Goal: Task Accomplishment & Management: Manage account settings

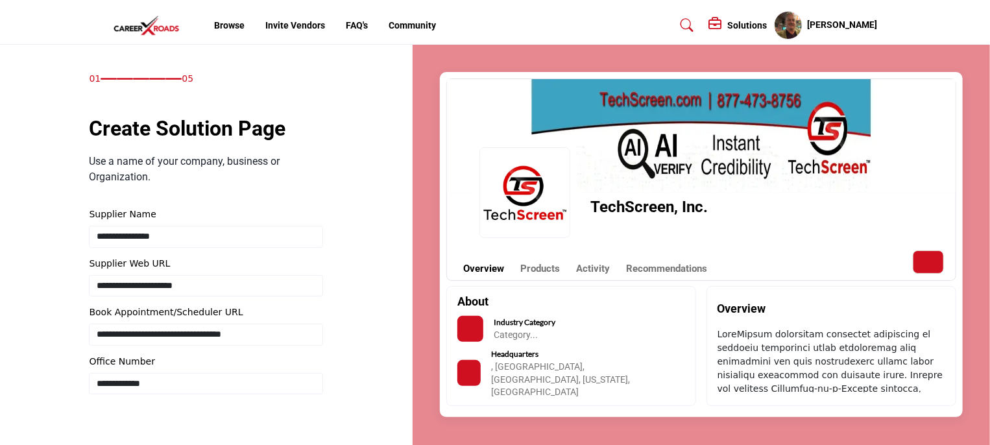
click at [429, 24] on link "Community" at bounding box center [411, 25] width 47 height 10
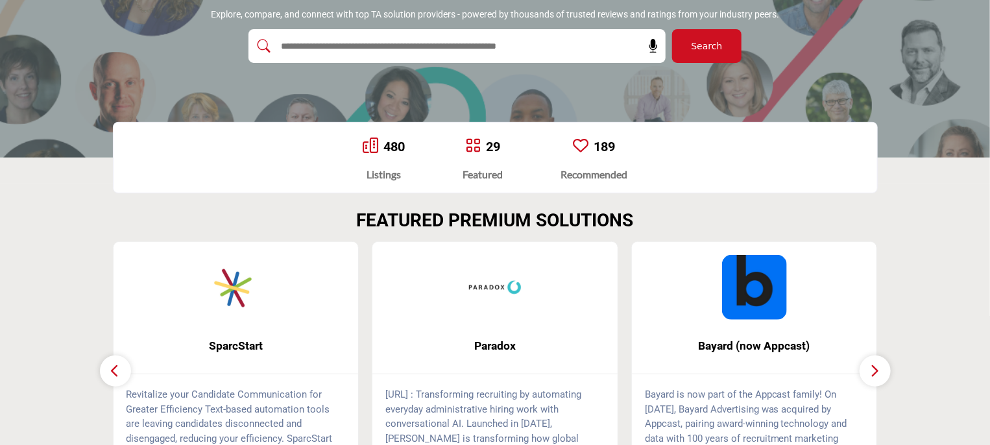
scroll to position [259, 0]
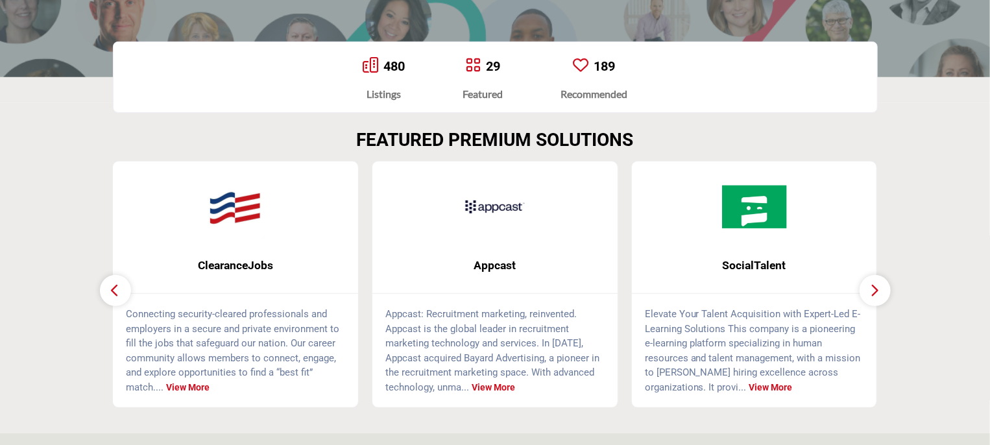
click at [872, 294] on icon "button" at bounding box center [875, 290] width 10 height 16
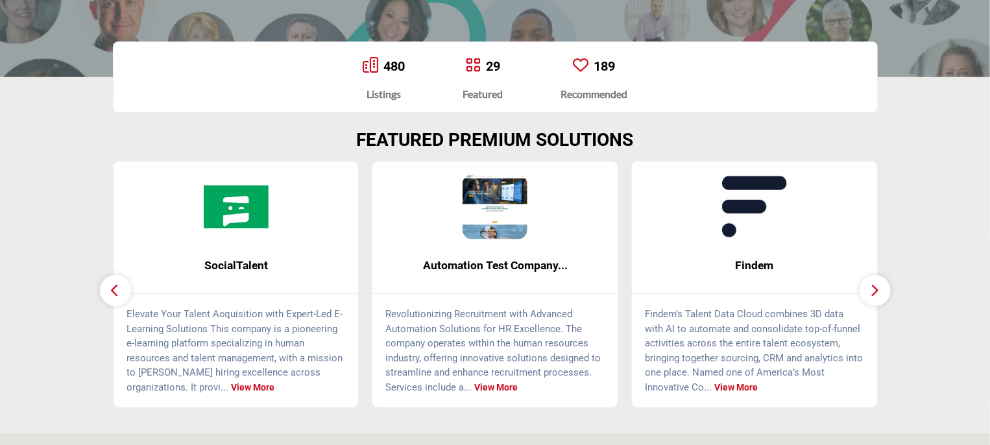
click at [383, 63] on link "480" at bounding box center [393, 66] width 21 height 16
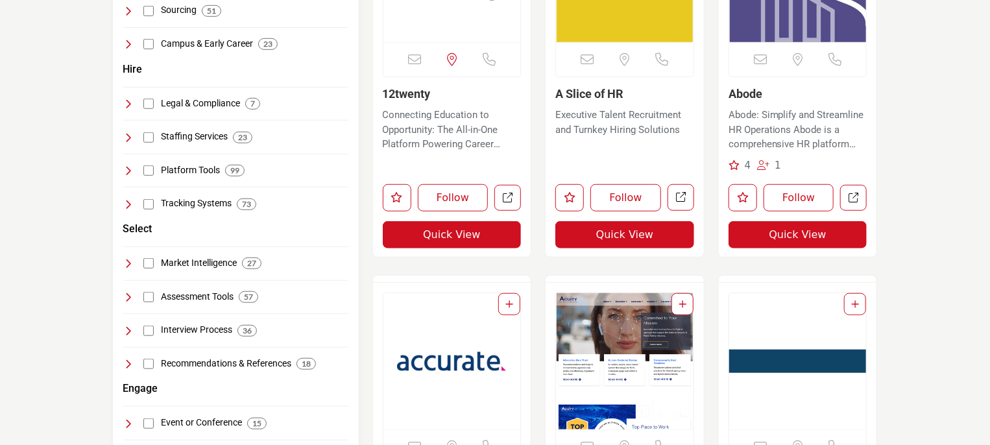
scroll to position [454, 0]
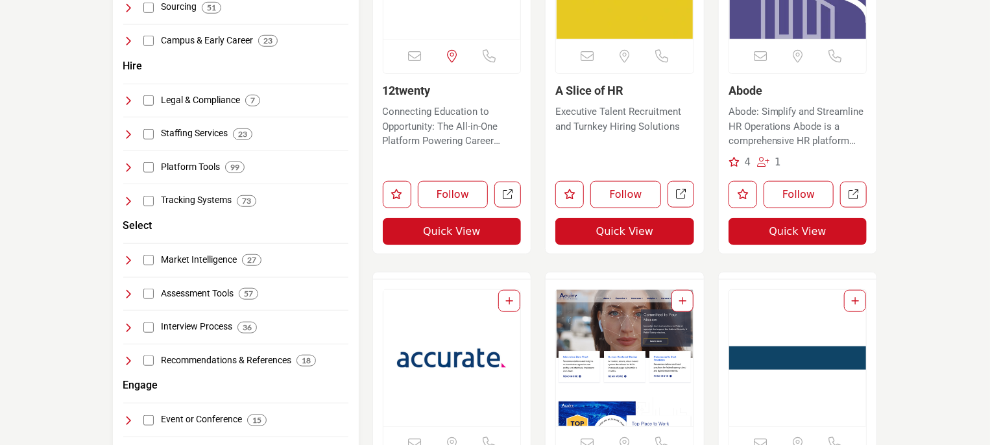
click at [126, 291] on icon at bounding box center [128, 294] width 10 height 10
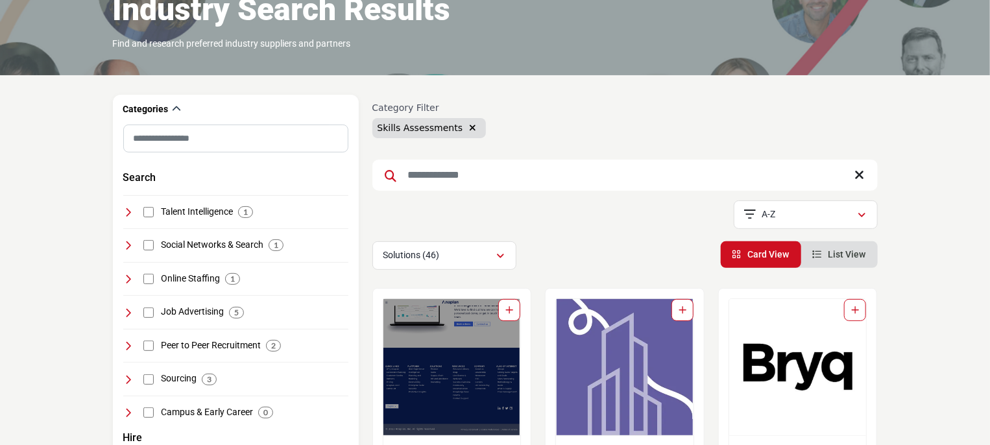
scroll to position [65, 0]
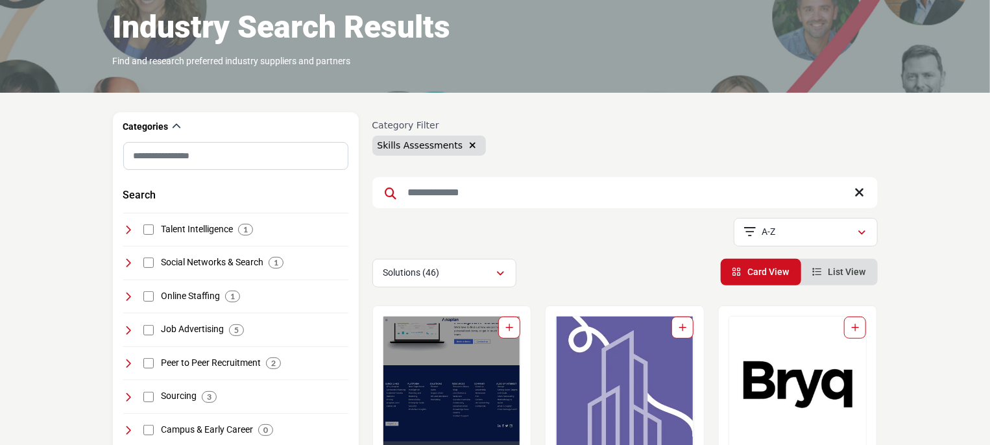
click at [517, 199] on input "Search Keyword" at bounding box center [624, 192] width 505 height 31
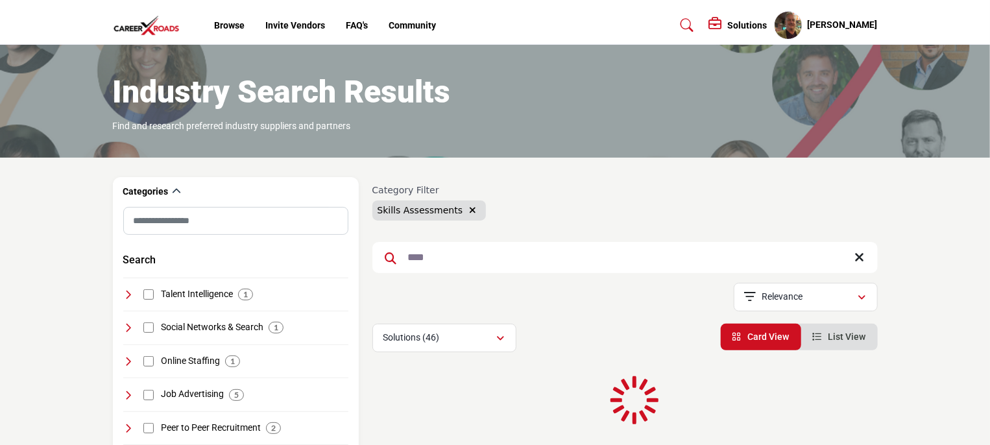
click at [516, 207] on div "Category Filter Skills Assessments Searched Term **** Searched Results" at bounding box center [624, 264] width 505 height 175
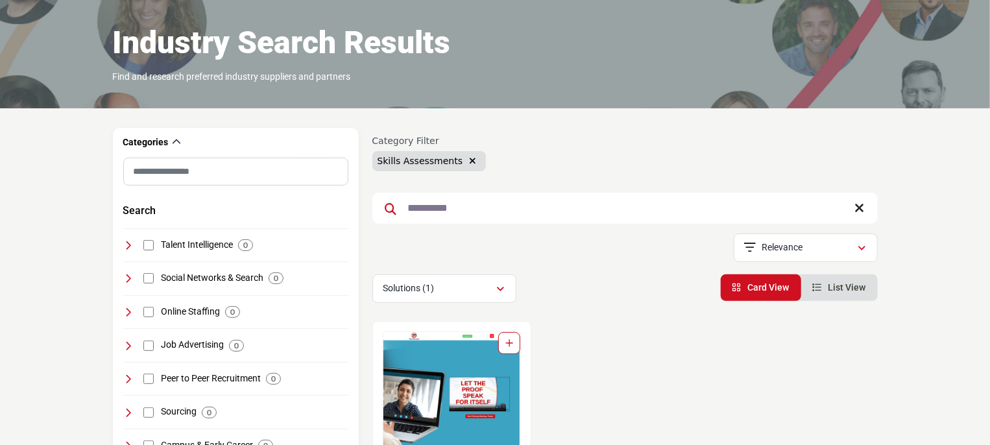
scroll to position [130, 0]
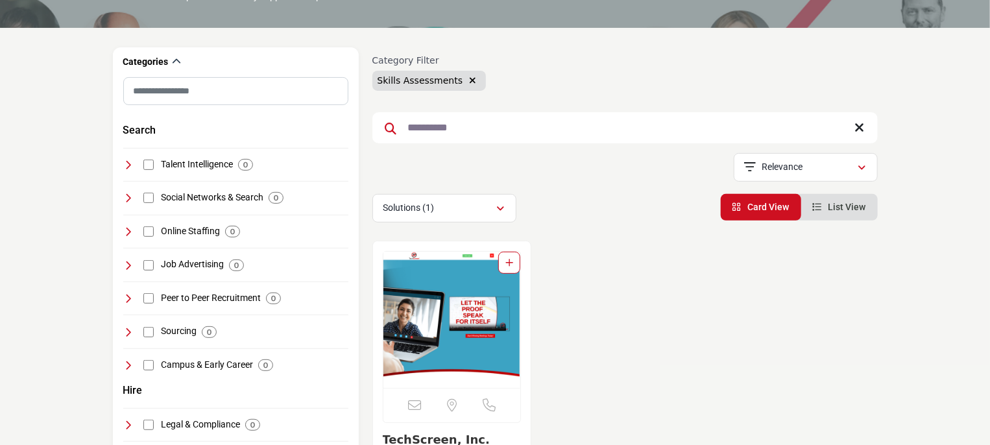
type input "**********"
click at [455, 313] on img "Open Listing in new tab" at bounding box center [451, 320] width 137 height 136
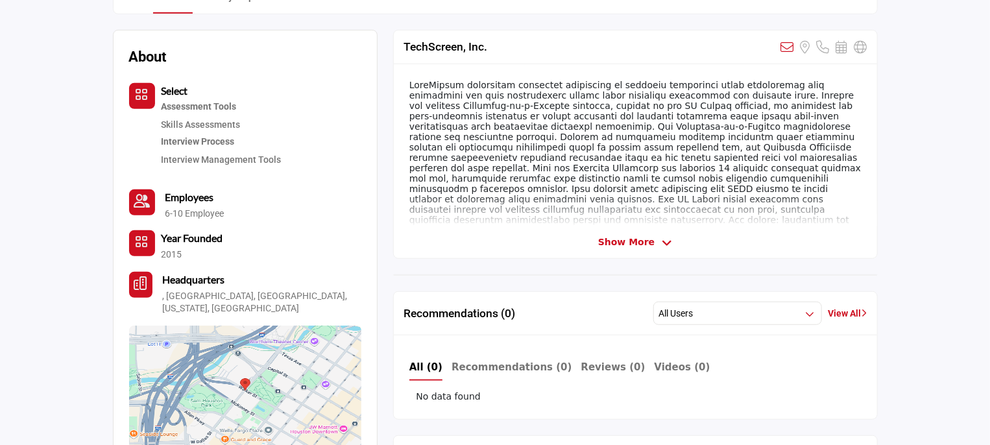
scroll to position [324, 0]
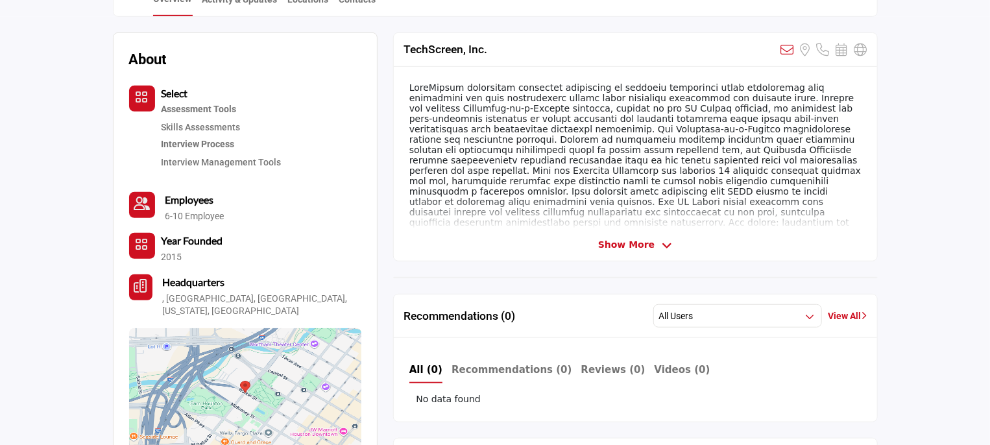
click at [693, 148] on div at bounding box center [635, 148] width 483 height 162
click at [635, 242] on span "Show More" at bounding box center [626, 245] width 56 height 14
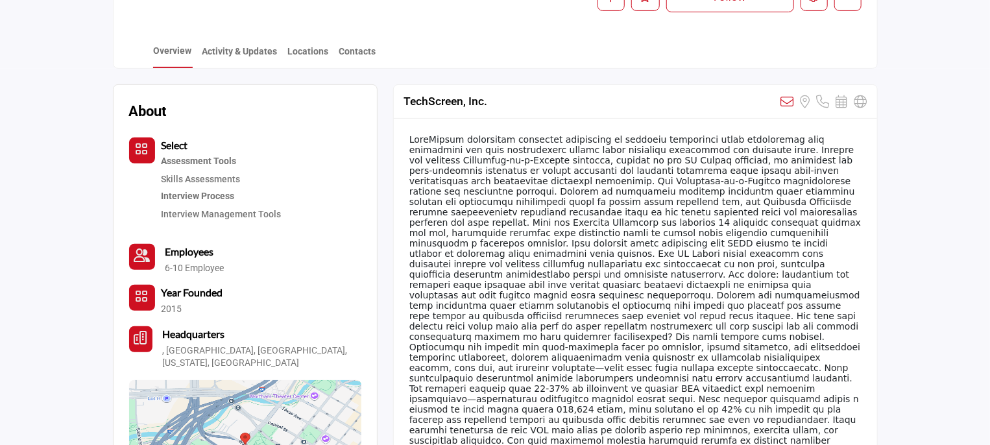
scroll to position [195, 0]
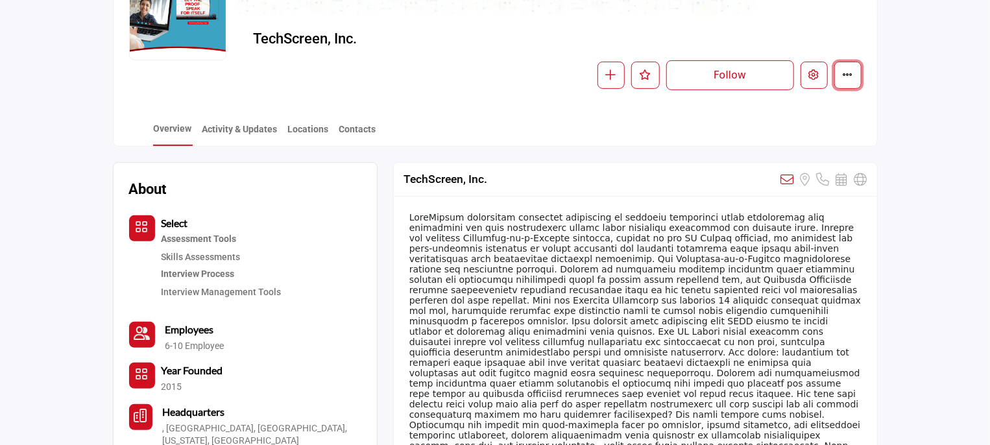
click at [840, 73] on button "More details" at bounding box center [847, 75] width 27 height 27
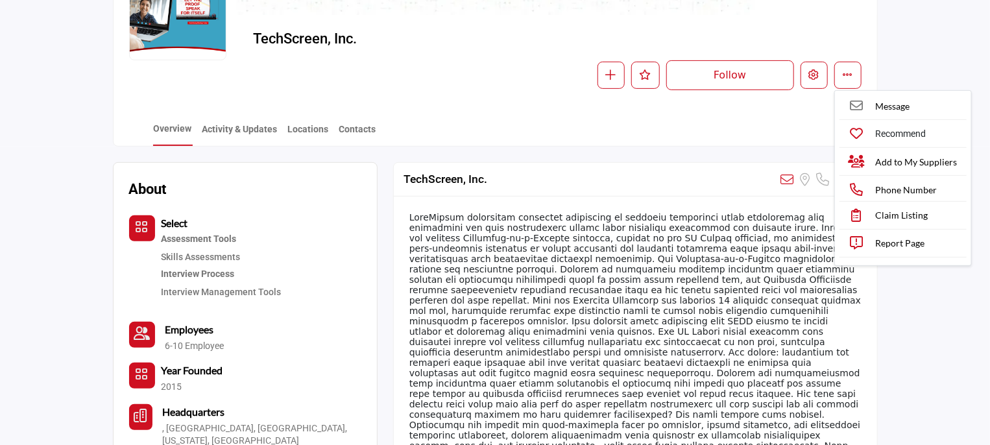
click at [787, 110] on div "Overview Activity & Updates Locations Contacts" at bounding box center [511, 126] width 731 height 40
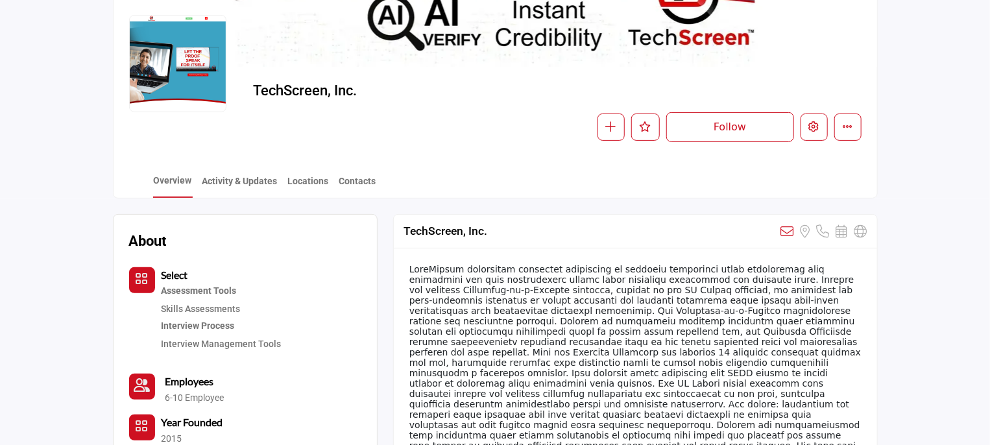
scroll to position [0, 0]
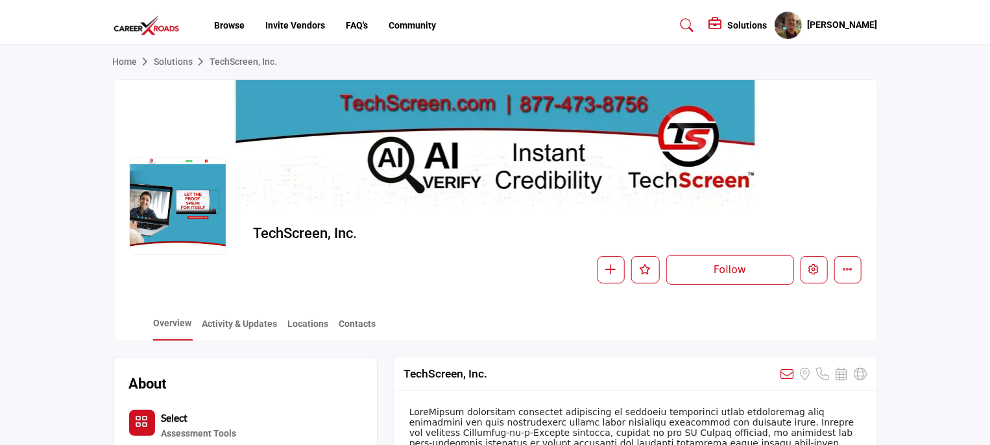
click at [792, 24] on profile-featured-8f9cd641-f752-4b5c-b909-40c4a06f8d08 "Show hide supplier dropdown" at bounding box center [788, 25] width 29 height 29
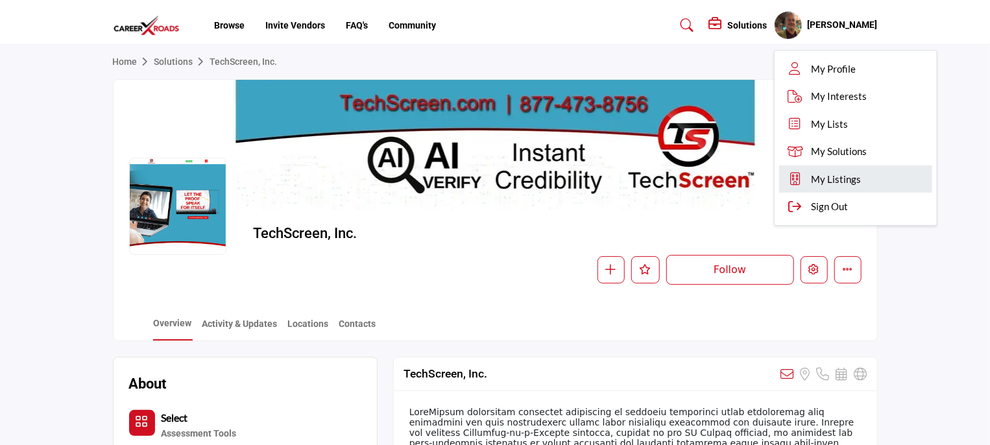
click at [855, 180] on span "My Listings" at bounding box center [836, 179] width 50 height 15
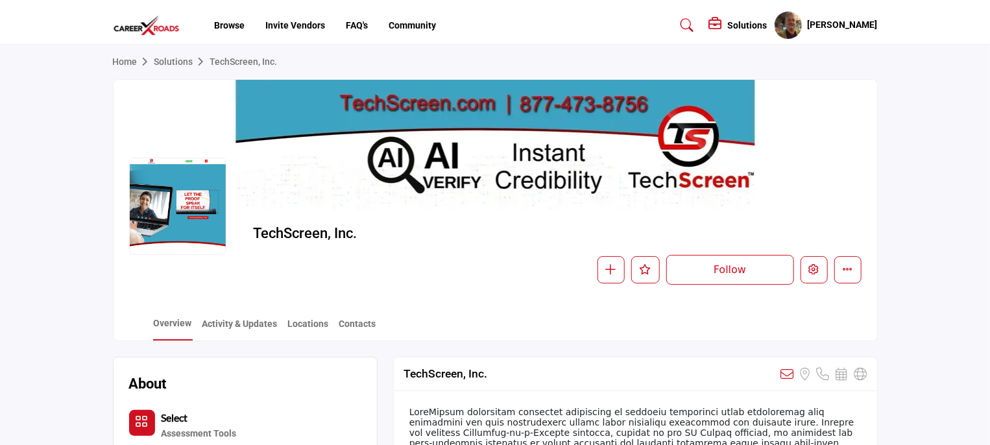
click at [787, 28] on profile-featured-8f9cd641-f752-4b5c-b909-40c4a06f8d08 "Show hide supplier dropdown" at bounding box center [788, 25] width 29 height 29
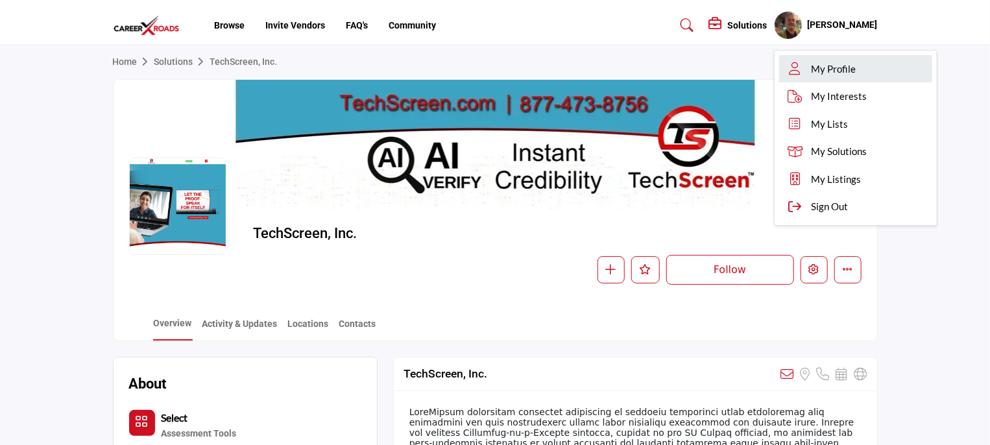
click at [814, 78] on link "My Profile" at bounding box center [855, 69] width 153 height 28
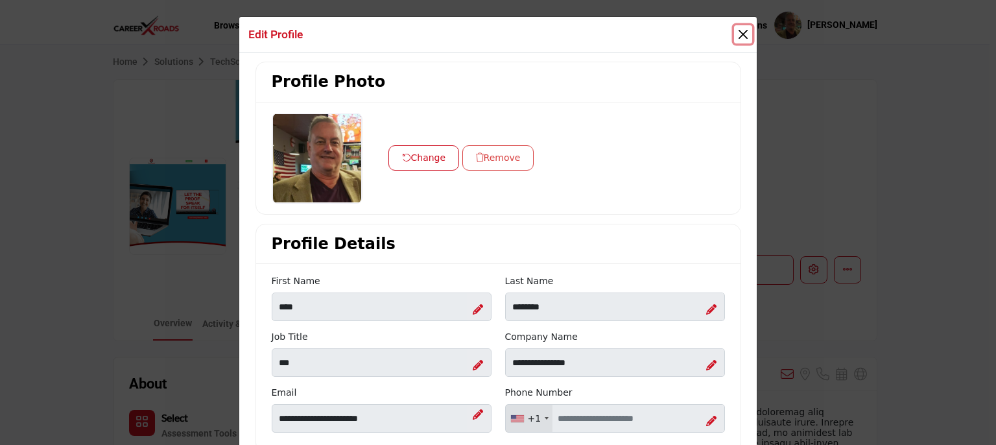
click at [737, 32] on button "Close" at bounding box center [743, 34] width 18 height 18
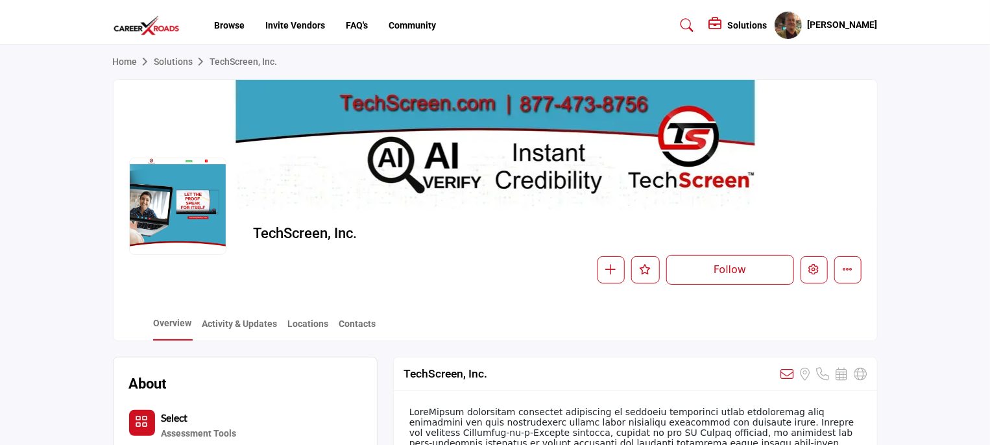
click at [788, 26] on profile-featured-8f9cd641-f752-4b5c-b909-40c4a06f8d08 "Show hide supplier dropdown" at bounding box center [788, 25] width 29 height 29
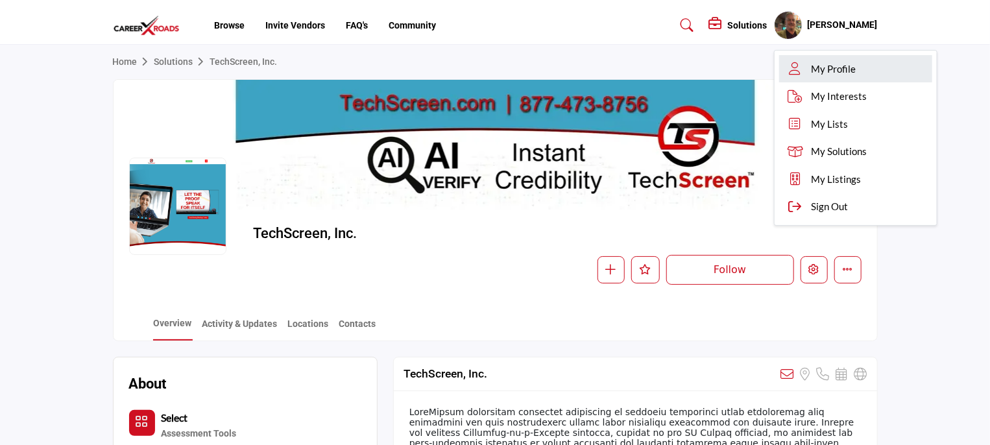
click at [837, 67] on span "My Profile" at bounding box center [833, 69] width 45 height 15
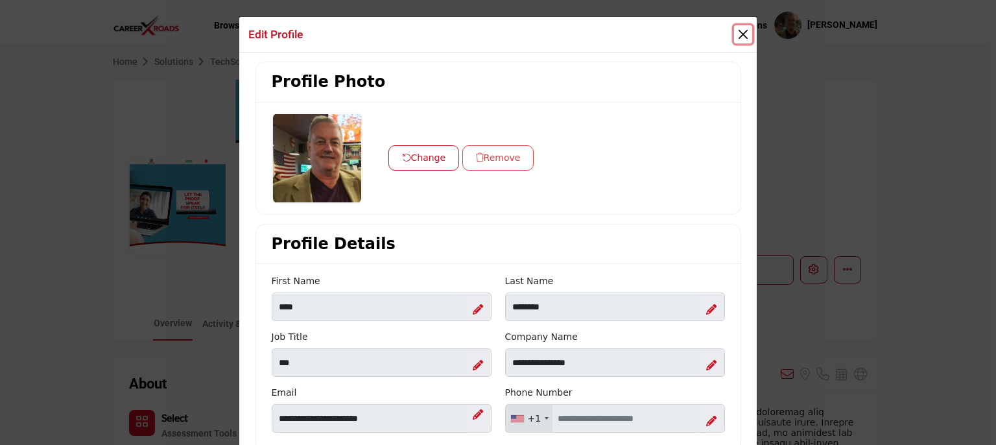
click at [738, 35] on button "Close" at bounding box center [743, 34] width 18 height 18
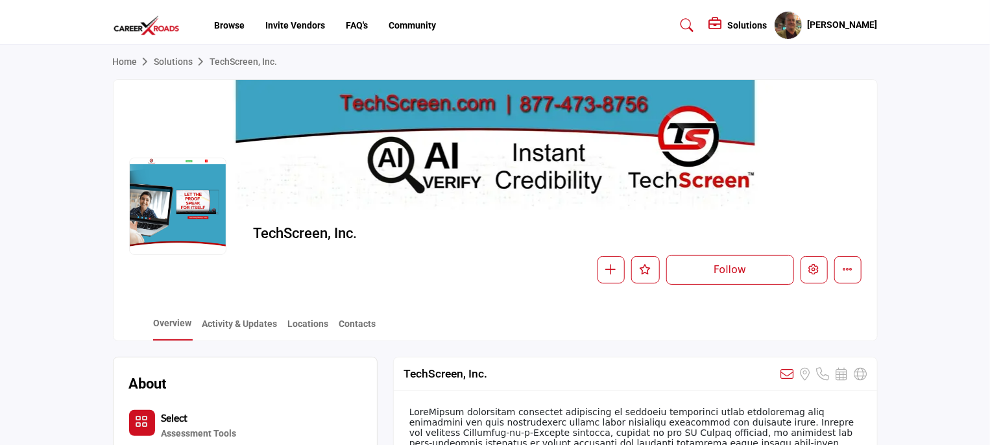
click at [715, 27] on icon at bounding box center [717, 24] width 16 height 13
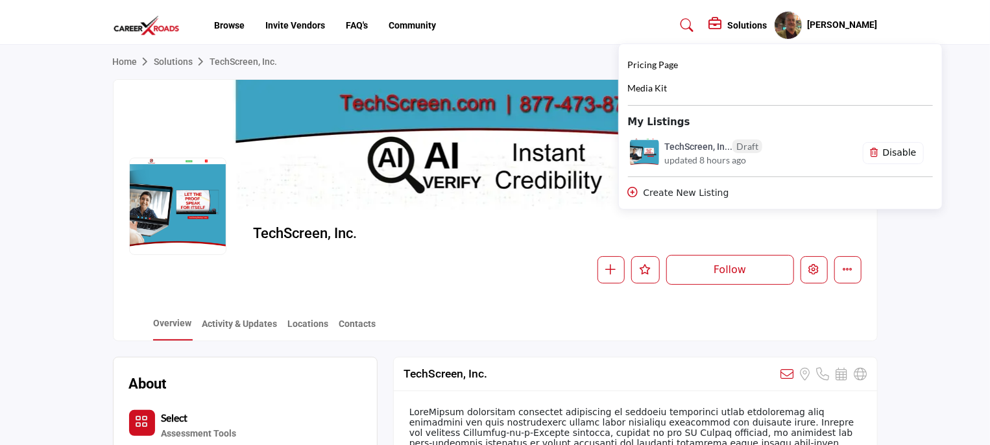
click at [706, 143] on h6 "TechScreen, In... Draft" at bounding box center [713, 146] width 98 height 14
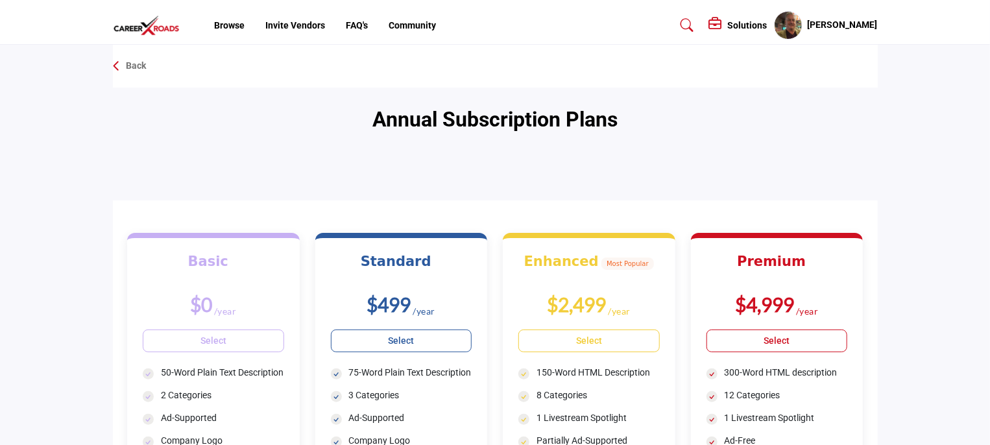
click at [119, 60] on icon at bounding box center [117, 66] width 8 height 13
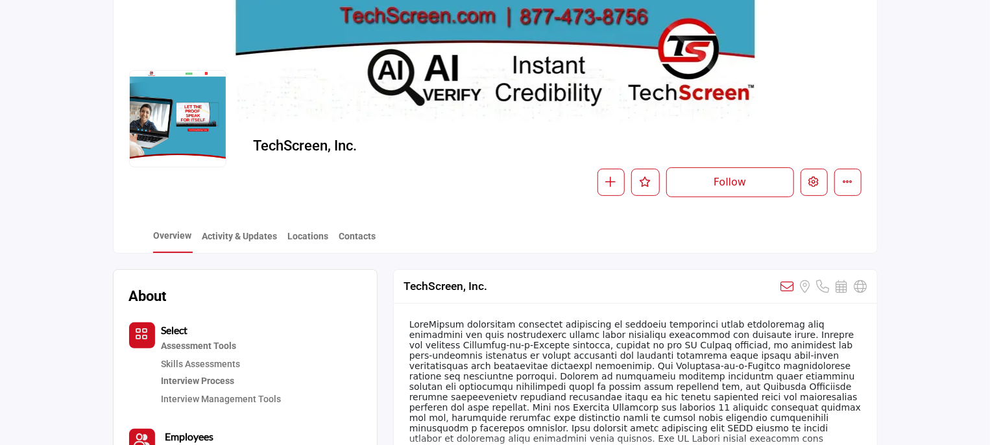
scroll to position [65, 0]
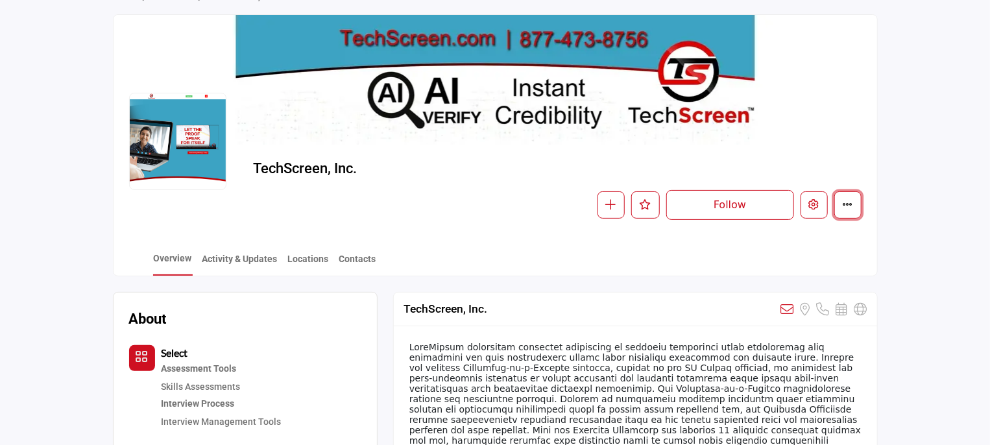
click at [846, 208] on icon "More details" at bounding box center [847, 204] width 10 height 10
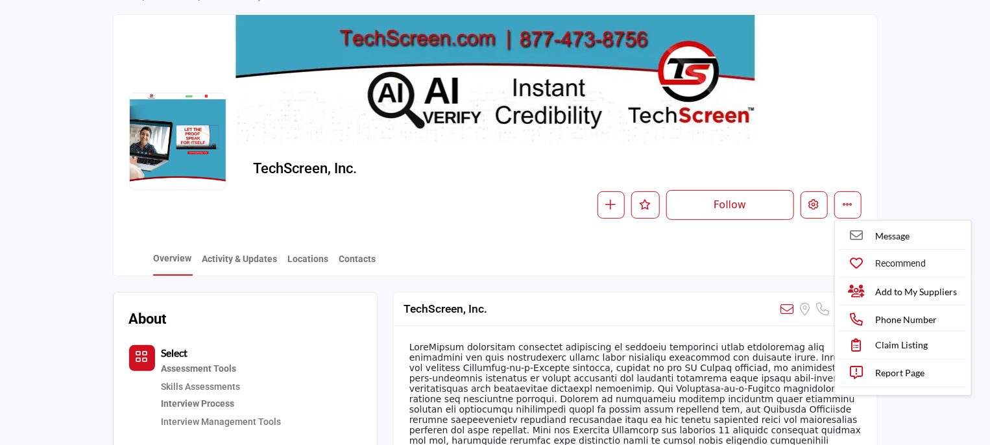
click at [848, 160] on div "TechScreen, Inc." at bounding box center [553, 171] width 601 height 23
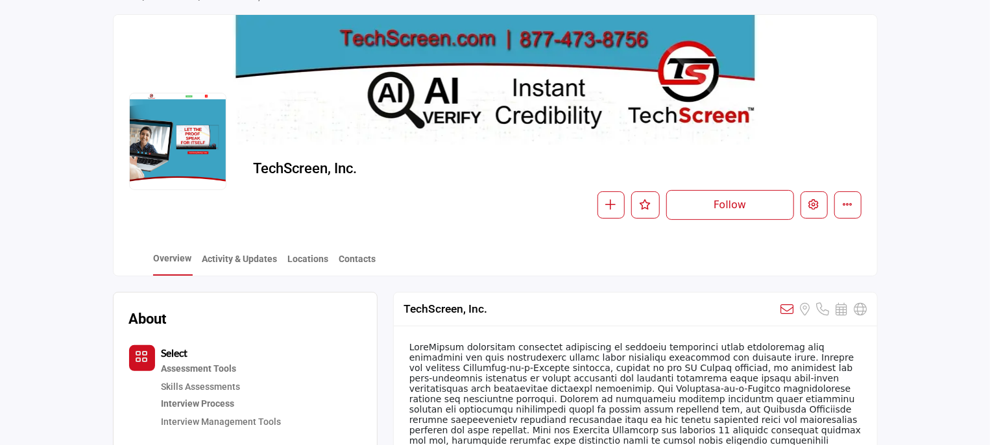
click at [353, 263] on link "Contacts" at bounding box center [357, 263] width 38 height 23
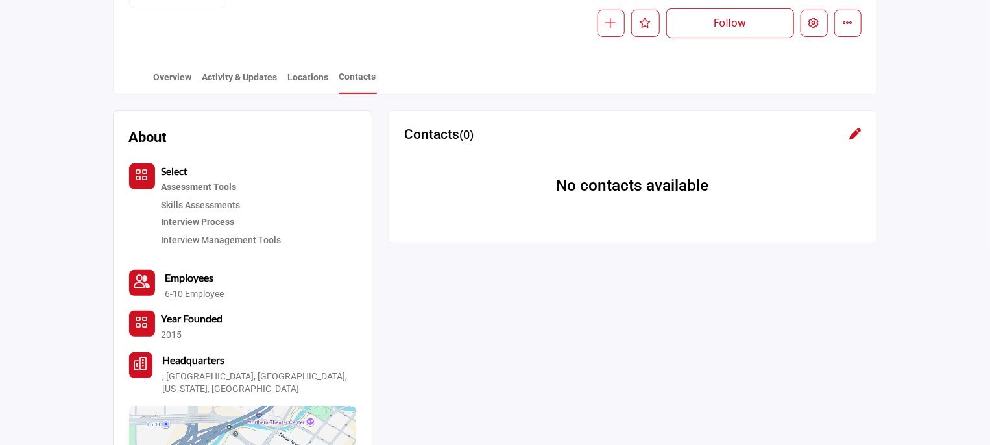
scroll to position [130, 0]
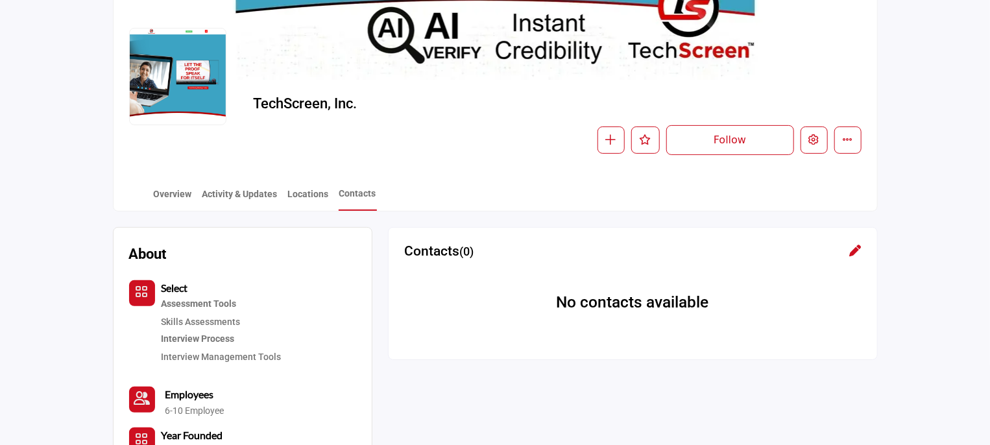
click at [310, 195] on link "Locations" at bounding box center [308, 198] width 42 height 23
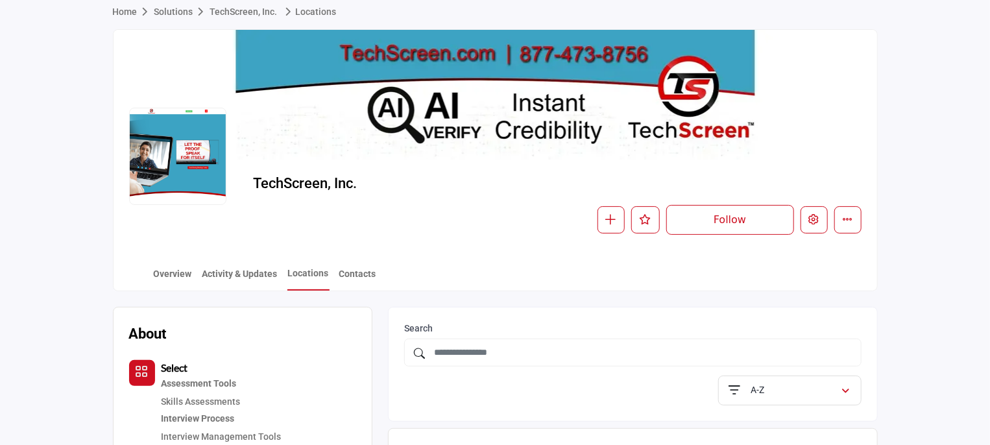
scroll to position [65, 0]
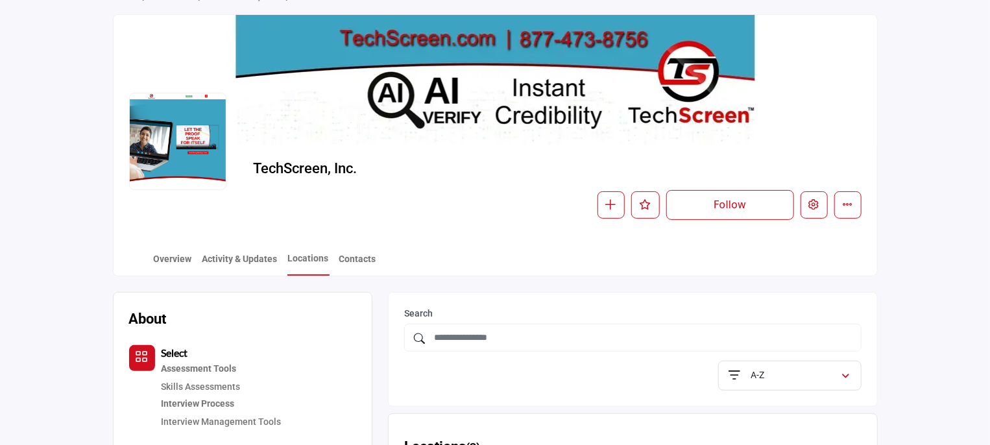
click at [252, 258] on link "Activity & Updates" at bounding box center [240, 263] width 77 height 23
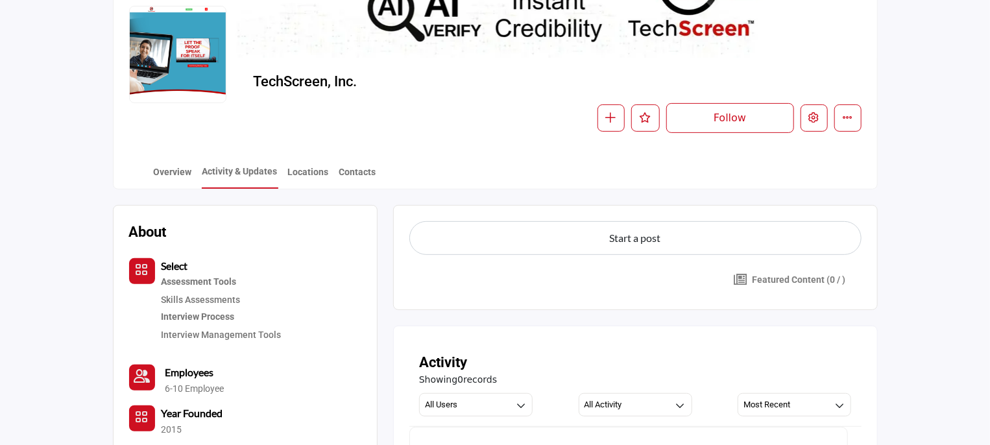
scroll to position [130, 0]
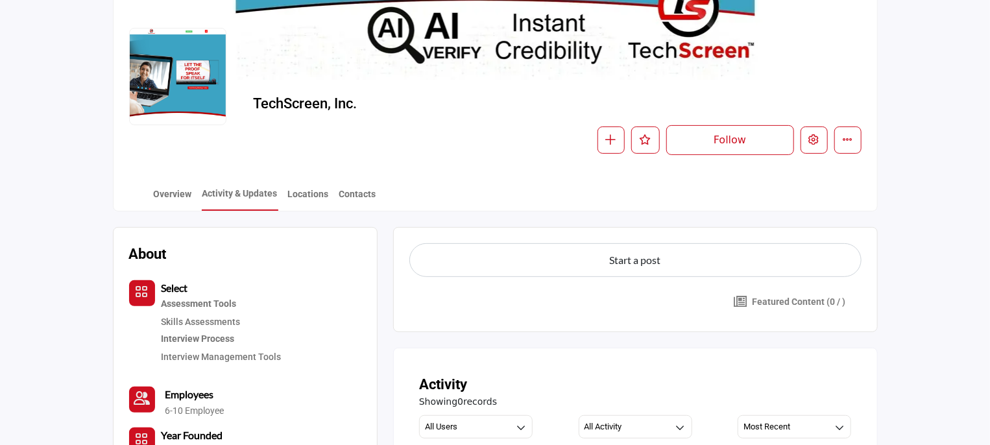
click at [180, 195] on link "Overview" at bounding box center [173, 198] width 40 height 23
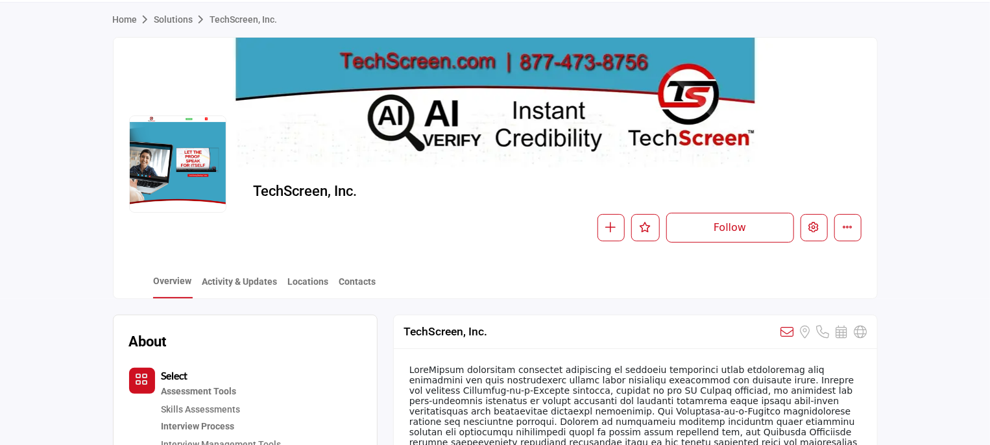
scroll to position [65, 0]
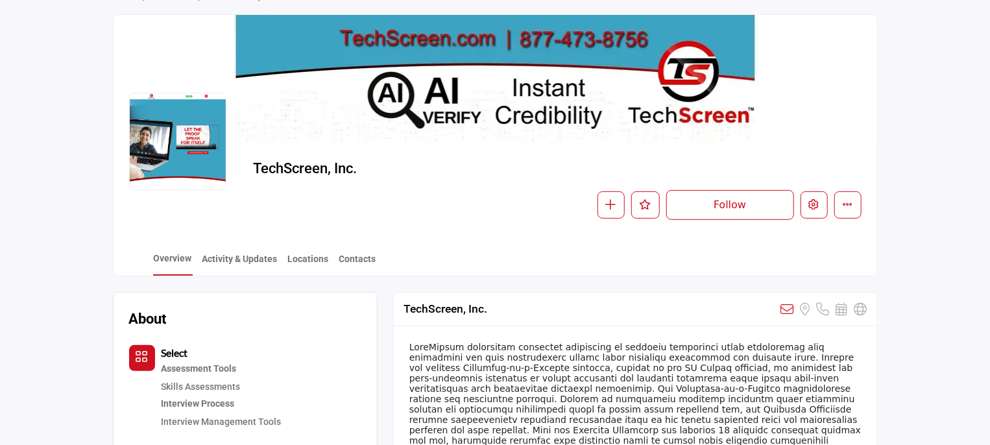
click at [184, 143] on div at bounding box center [177, 141] width 97 height 97
click at [812, 209] on icon "Edit company" at bounding box center [814, 204] width 10 height 10
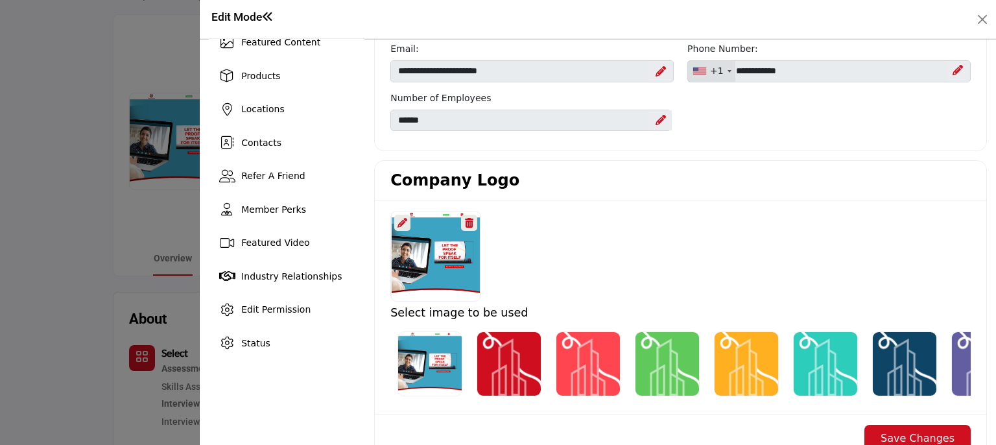
scroll to position [195, 0]
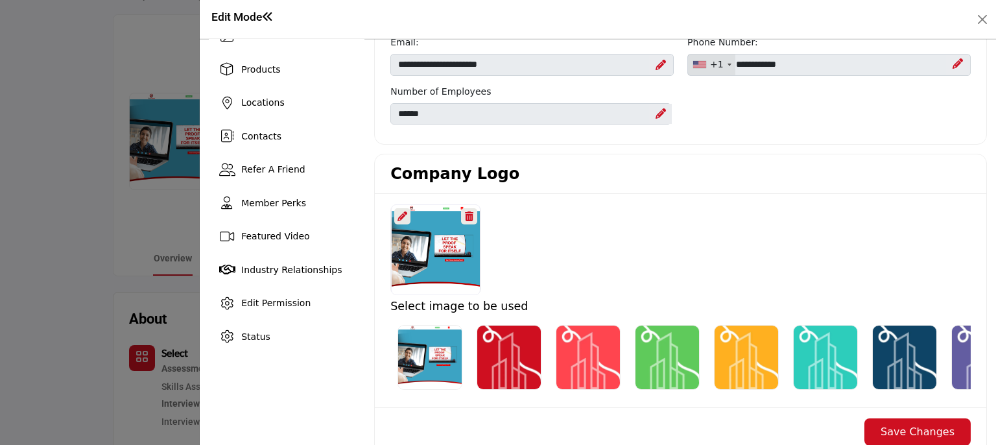
click at [399, 213] on icon at bounding box center [403, 216] width 10 height 10
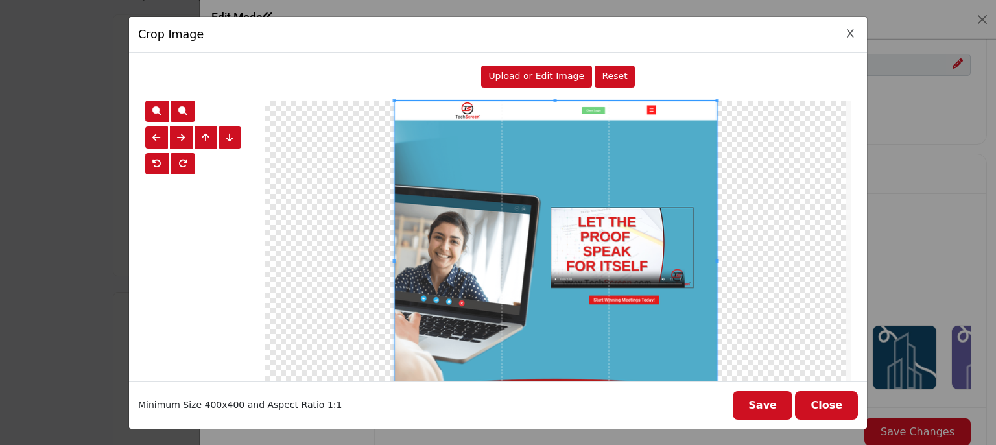
click at [531, 80] on span "Upload or Edit Image" at bounding box center [536, 76] width 96 height 10
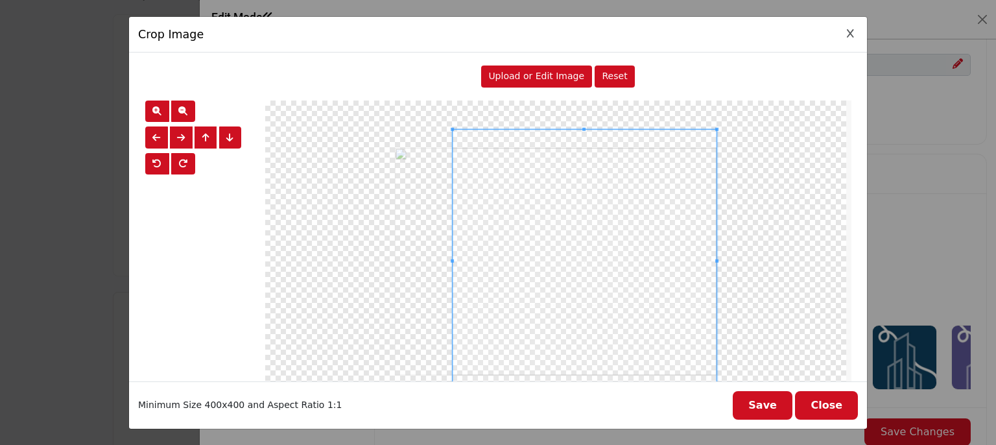
click at [451, 160] on span at bounding box center [452, 262] width 3 height 264
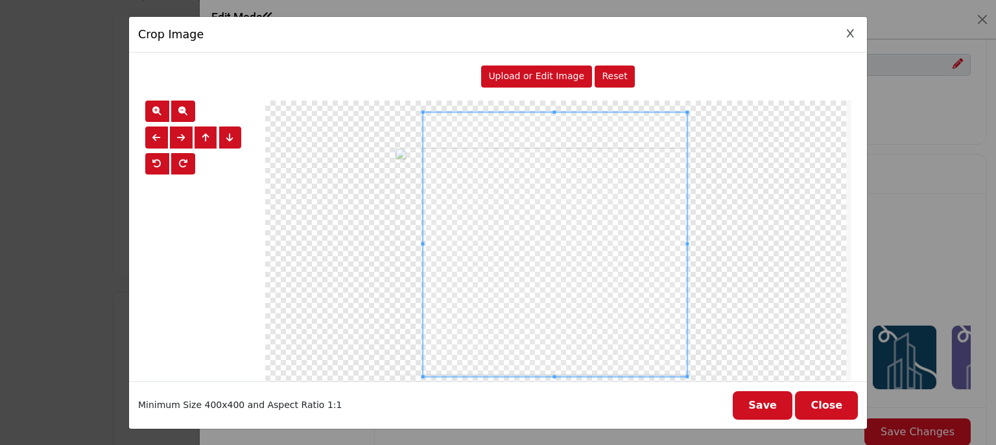
click at [670, 255] on span at bounding box center [555, 244] width 264 height 264
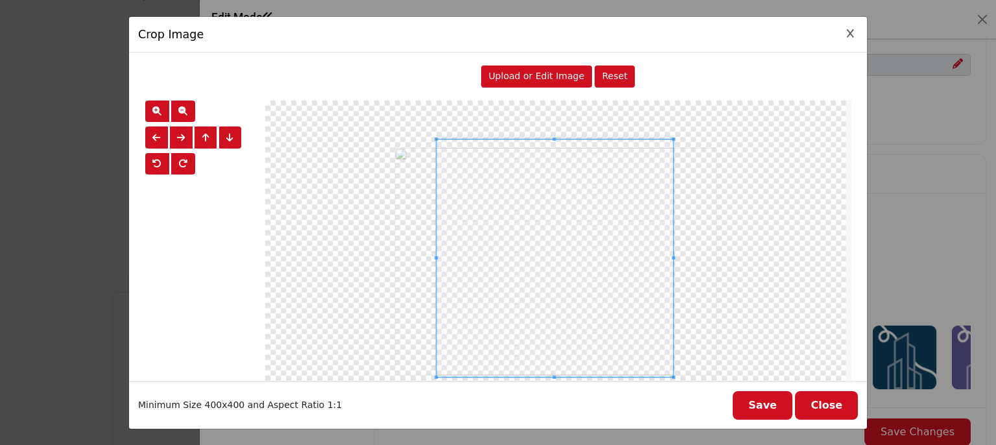
click at [517, 139] on div at bounding box center [554, 257] width 237 height 237
click at [764, 403] on button "Save" at bounding box center [763, 405] width 60 height 29
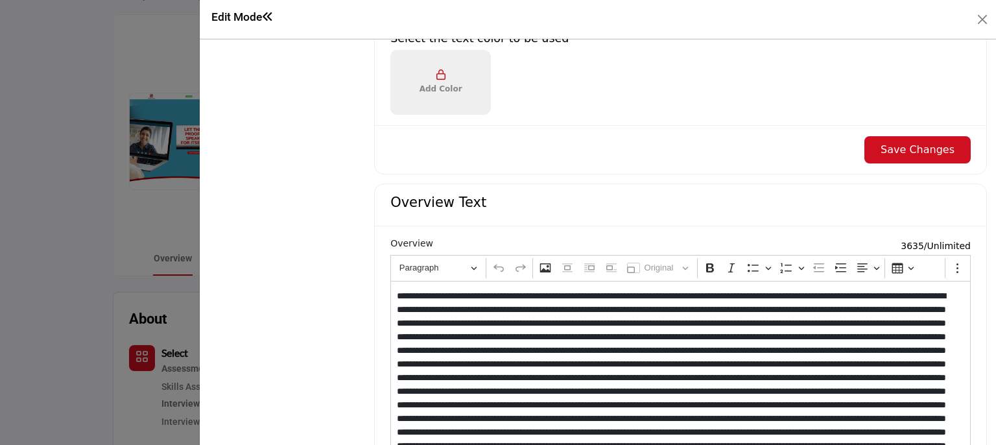
scroll to position [973, 0]
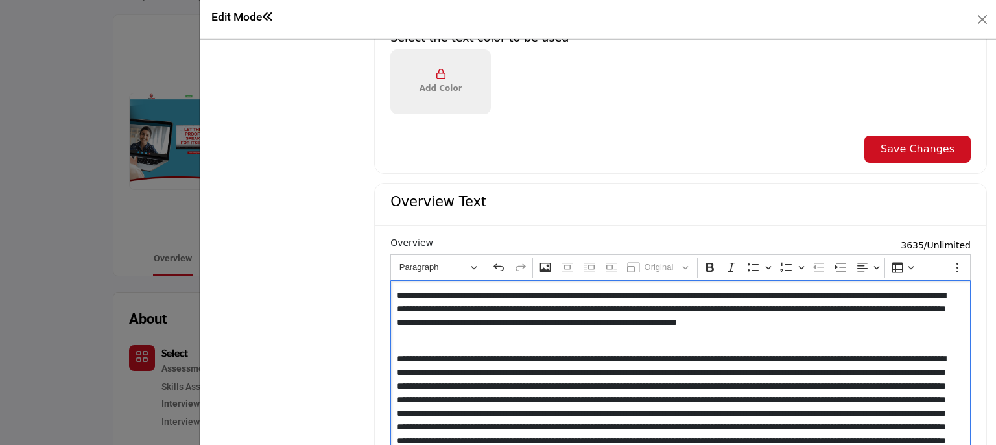
scroll to position [51, 0]
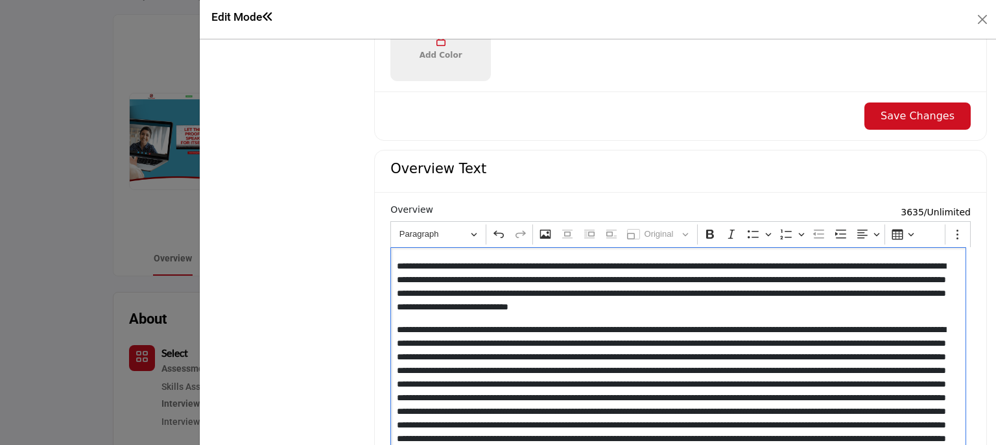
scroll to position [1038, 0]
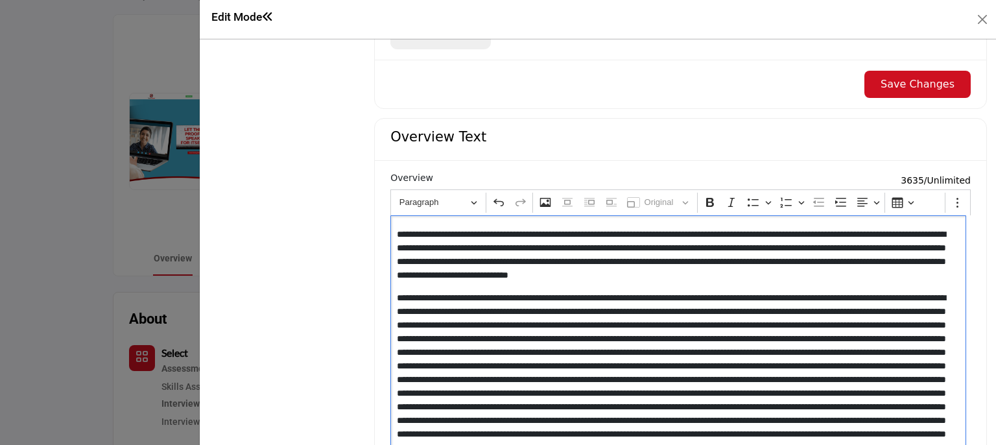
click at [711, 338] on p "Editor editing area: main" at bounding box center [676, 427] width 558 height 272
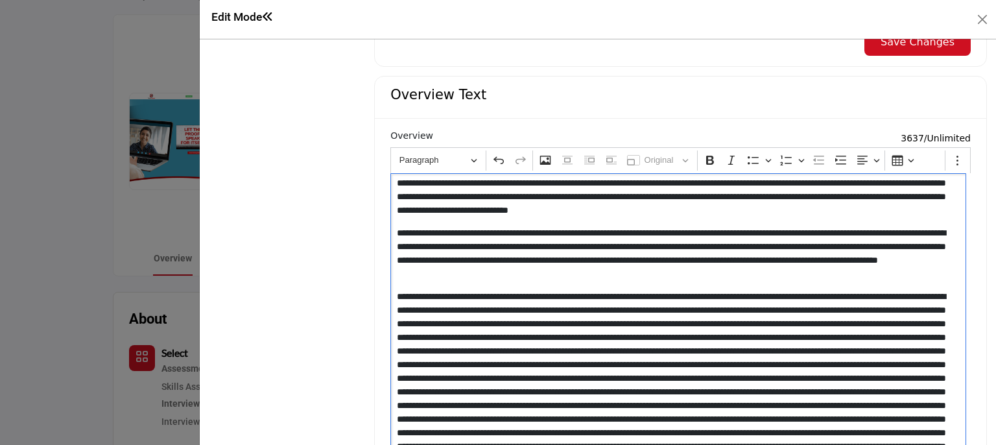
scroll to position [1102, 0]
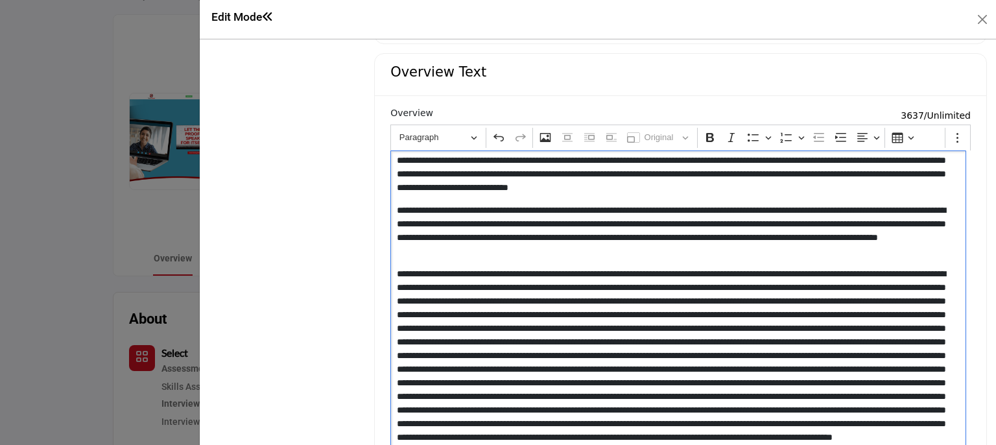
click at [943, 302] on p "Editor editing area: main" at bounding box center [676, 382] width 558 height 231
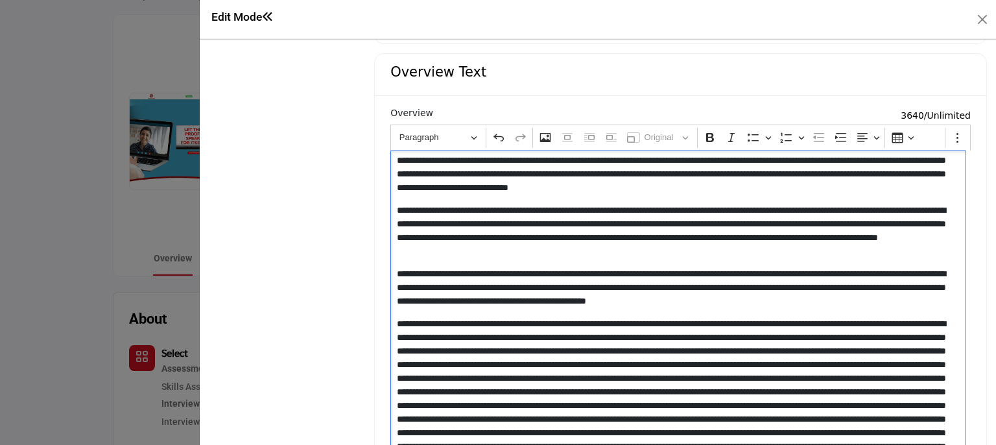
click at [674, 392] on p "Editor editing area: main" at bounding box center [676, 412] width 558 height 191
click at [670, 392] on p "Editor editing area: main" at bounding box center [676, 412] width 558 height 191
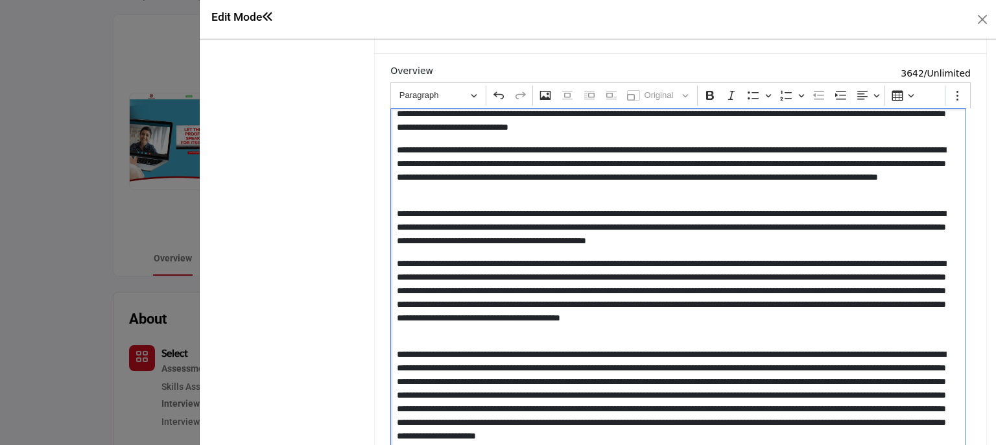
scroll to position [1167, 0]
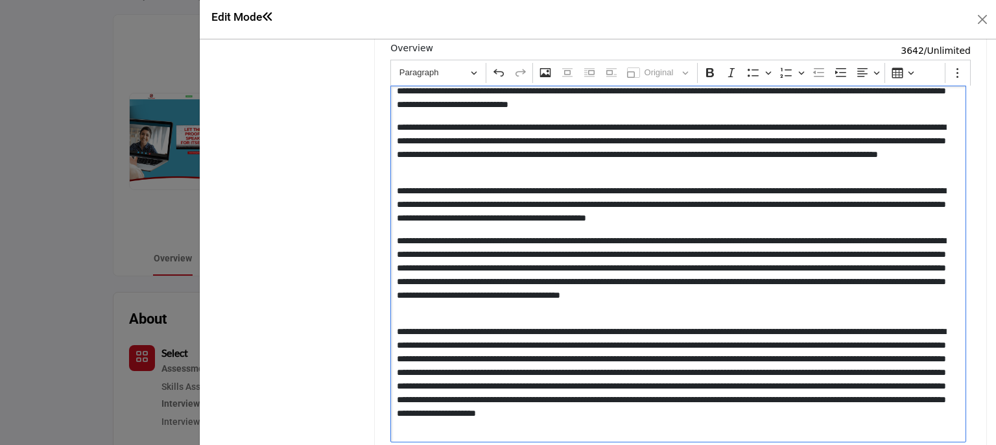
click at [477, 377] on p "Editor editing area: main" at bounding box center [676, 379] width 558 height 109
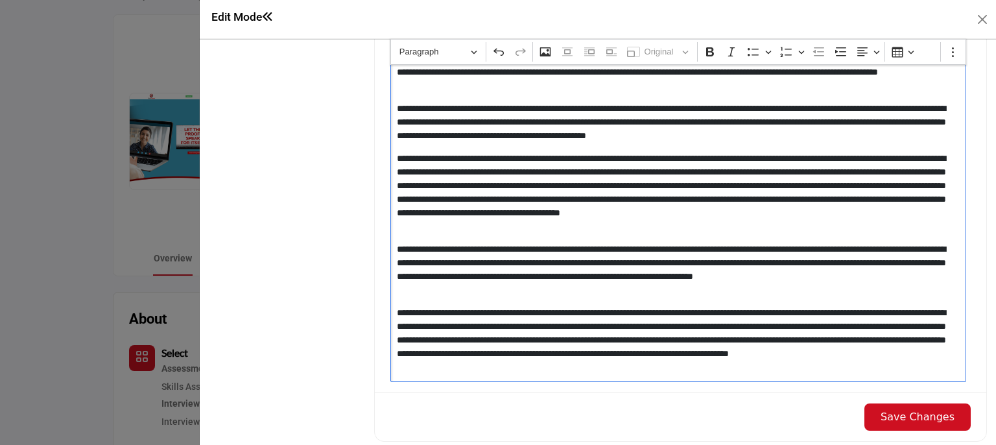
scroll to position [1362, 0]
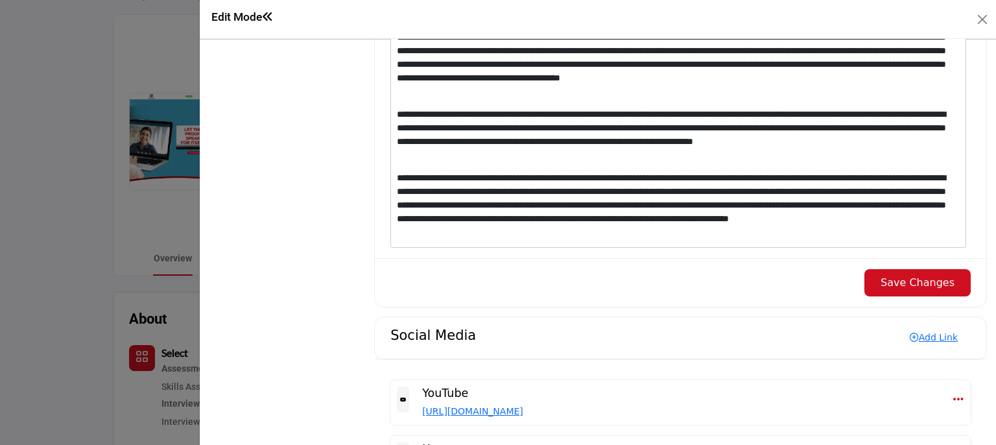
click at [920, 281] on button "Save Changes" at bounding box center [917, 282] width 106 height 27
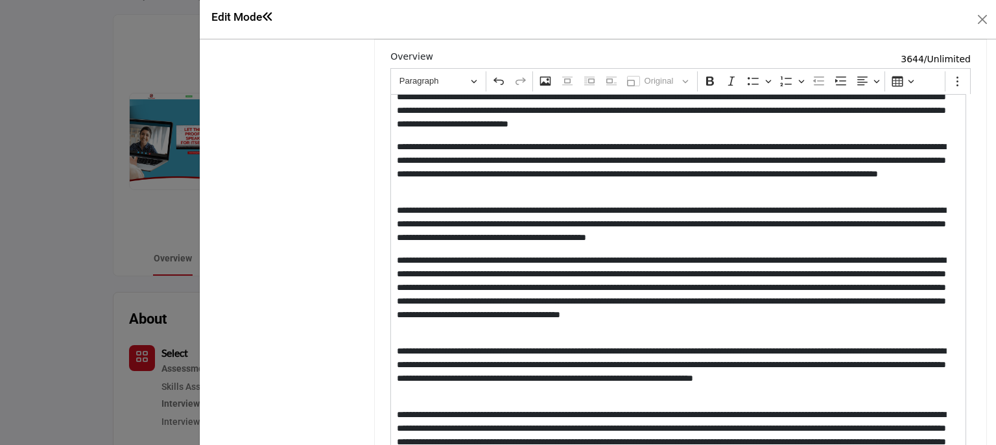
scroll to position [0, 0]
